Goal: Task Accomplishment & Management: Complete application form

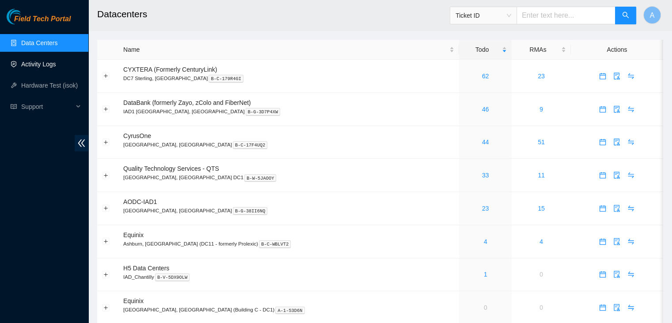
click at [56, 63] on link "Activity Logs" at bounding box center [38, 64] width 35 height 7
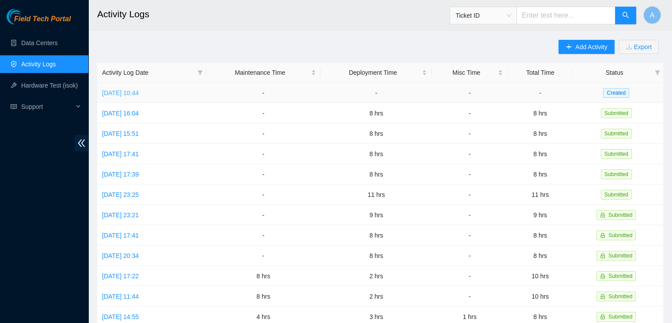
click at [139, 91] on link "[DATE] 10:44" at bounding box center [120, 92] width 37 height 7
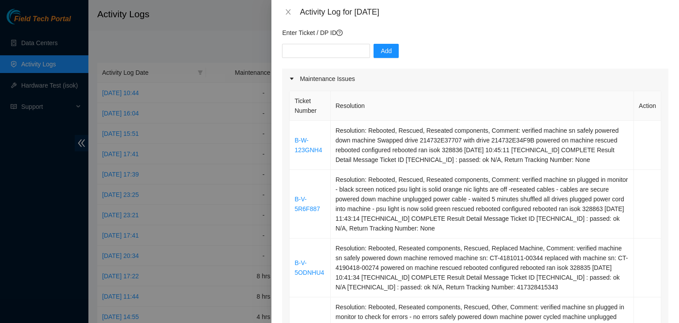
scroll to position [74, 0]
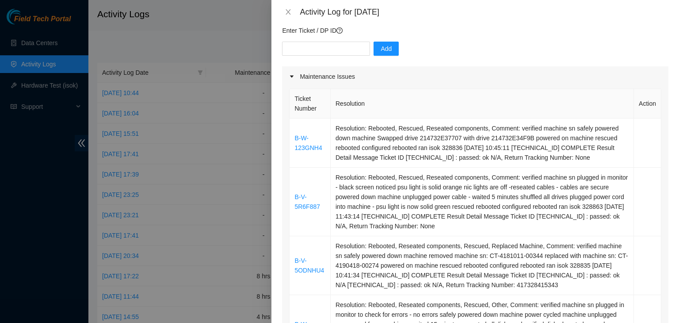
click at [292, 93] on th "Ticket Number" at bounding box center [310, 104] width 41 height 30
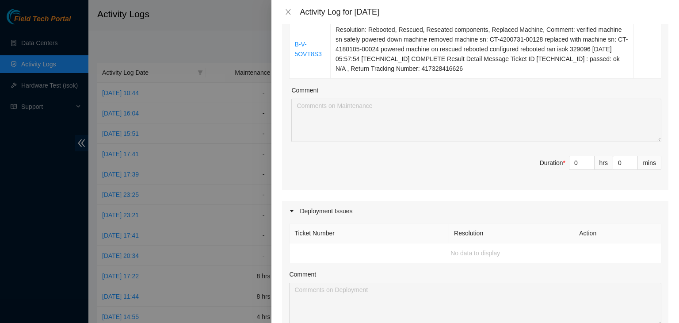
scroll to position [976, 0]
click at [576, 164] on input "0" at bounding box center [581, 163] width 25 height 13
type input "1"
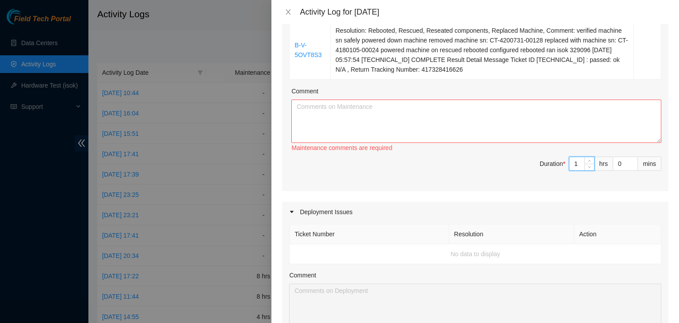
type input "10"
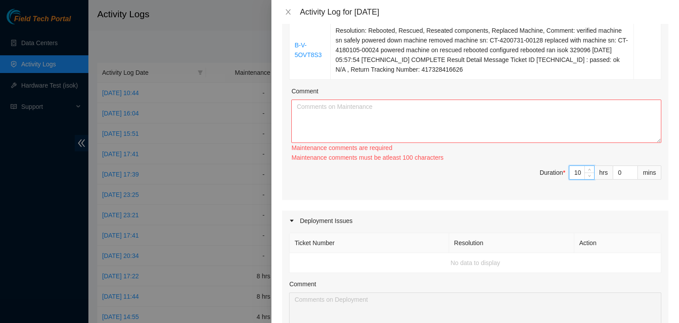
type input "10"
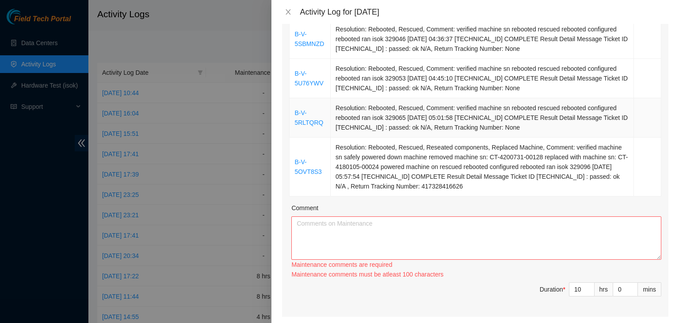
scroll to position [801, 0]
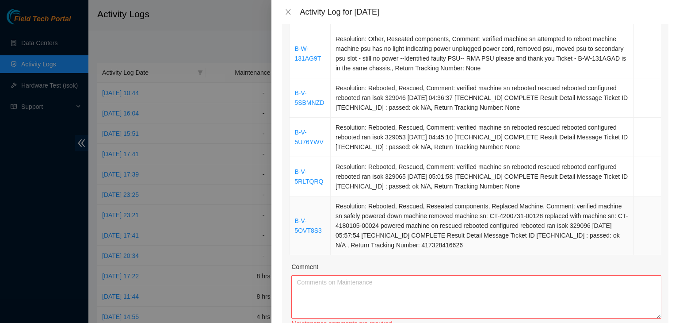
drag, startPoint x: 292, startPoint y: 87, endPoint x: 604, endPoint y: 244, distance: 349.5
copy table "Ticket Number Resolution Action B-W-123GNH4 Resolution: Rebooted, Rescued, Rese…"
click at [604, 244] on td "Resolution: Rebooted, Rescued, Reseated components, Replaced Machine, Comment: …" at bounding box center [482, 225] width 303 height 59
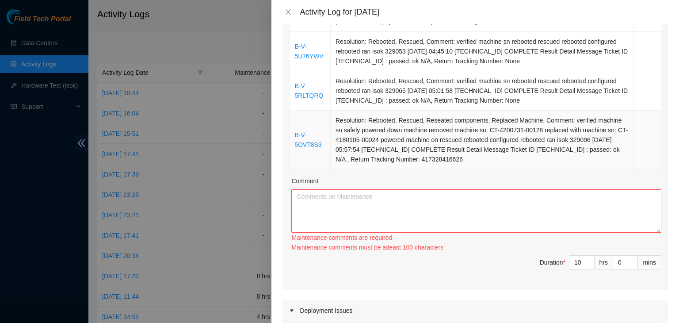
scroll to position [892, 0]
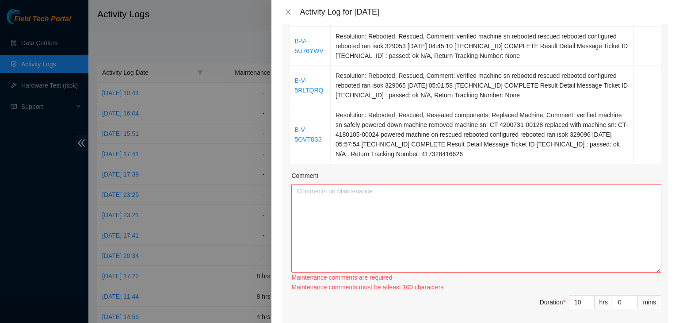
drag, startPoint x: 651, startPoint y: 221, endPoint x: 644, endPoint y: 267, distance: 46.0
click at [644, 267] on textarea "Comment" at bounding box center [476, 228] width 370 height 88
click at [593, 244] on textarea "Comment" at bounding box center [476, 228] width 370 height 89
paste textarea "Ticket Number Resolution Action B-W-123GNH4 Resolution: Rebooted, Rescued, Rese…"
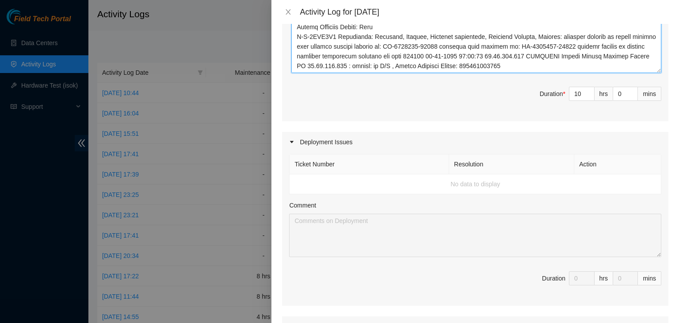
scroll to position [576, 0]
type textarea "Ticket Number Resolution Action B-W-123GNH4 Resolution: Rebooted, Rescued, Rese…"
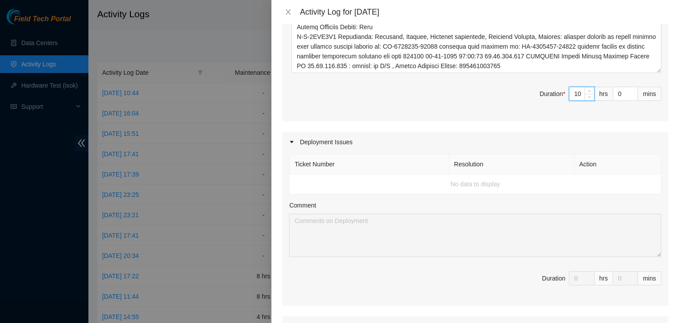
click at [574, 93] on input "10" at bounding box center [581, 93] width 25 height 13
type input "1"
type input "0"
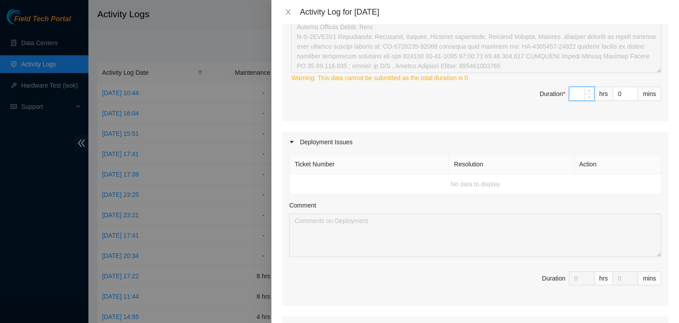
type input "9"
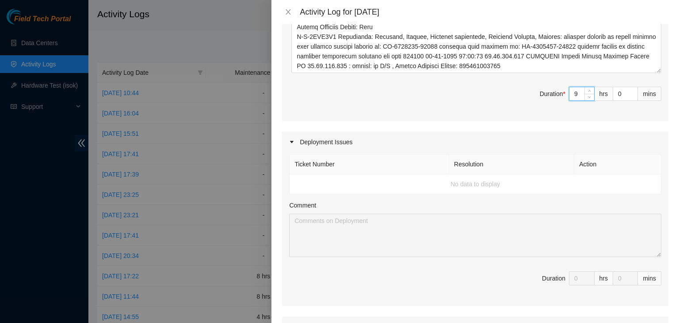
scroll to position [1241, 0]
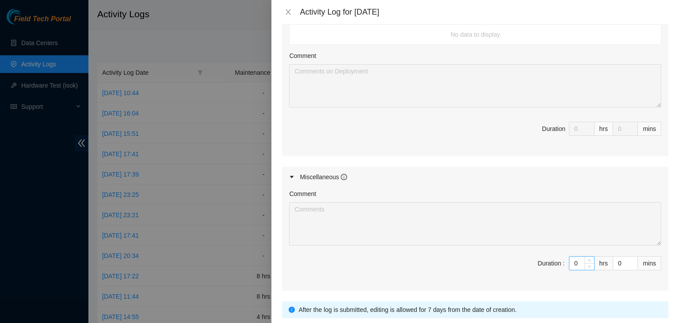
type input "9"
click at [575, 263] on input "0" at bounding box center [581, 262] width 25 height 13
type input "1"
type input "10"
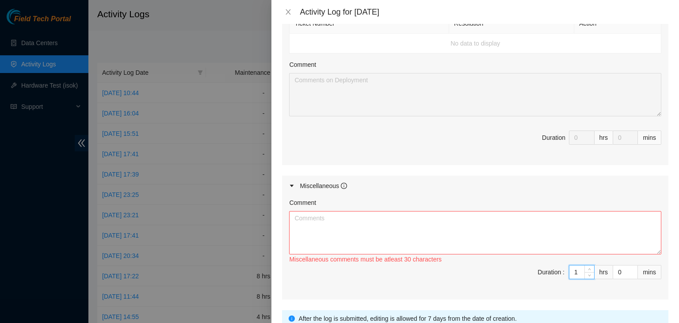
scroll to position [1231, 0]
type input "1"
click at [524, 232] on textarea "Comment" at bounding box center [475, 233] width 372 height 43
type textarea "W"
click at [575, 269] on input "1" at bounding box center [581, 273] width 25 height 13
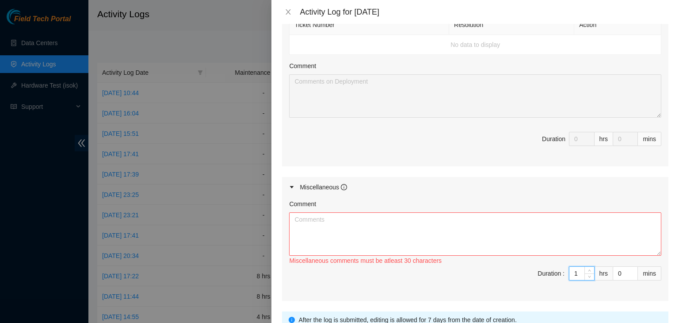
type input "9"
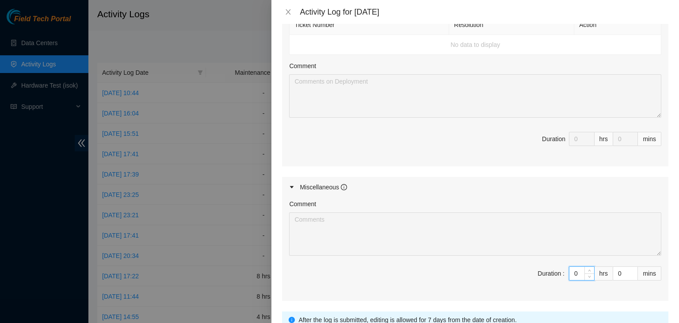
type input "0"
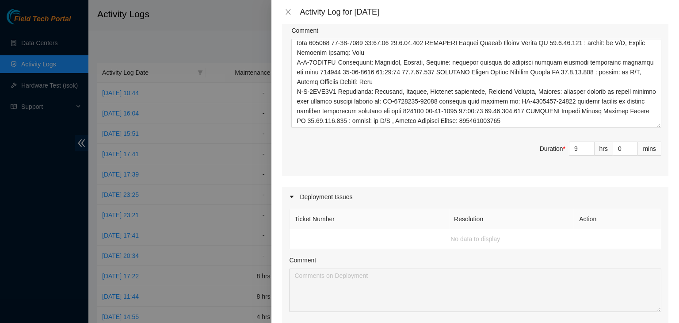
scroll to position [1034, 0]
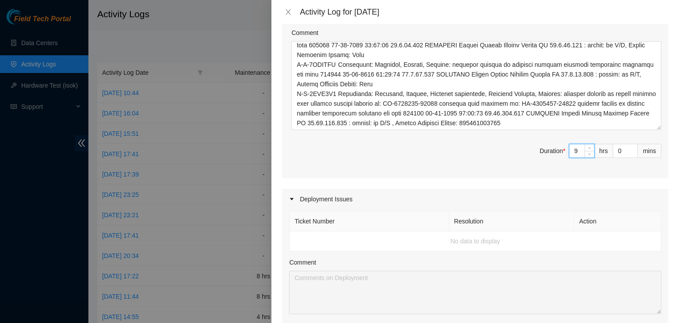
click at [573, 144] on input "9" at bounding box center [581, 150] width 25 height 13
type input "0"
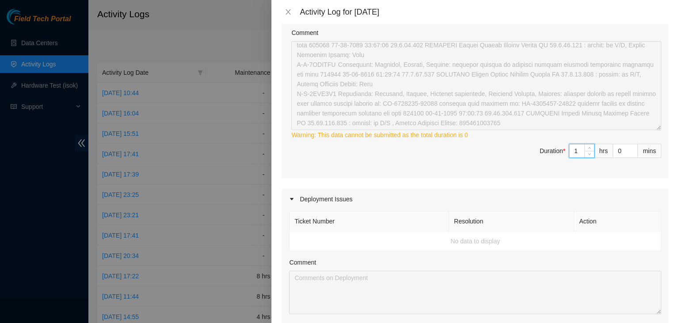
type input "10"
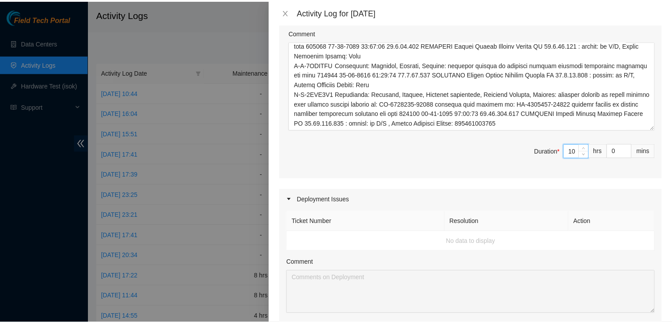
scroll to position [1301, 0]
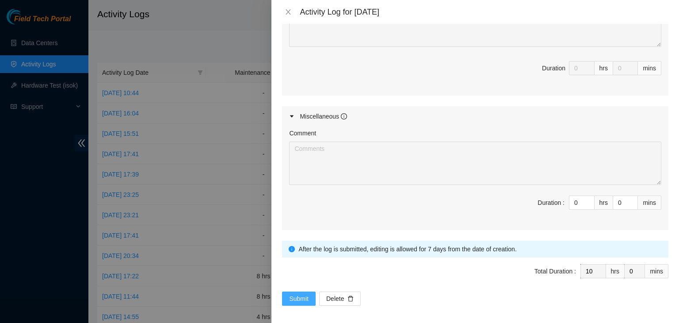
type input "10"
click at [304, 294] on span "Submit" at bounding box center [298, 299] width 19 height 10
